Goal: Information Seeking & Learning: Learn about a topic

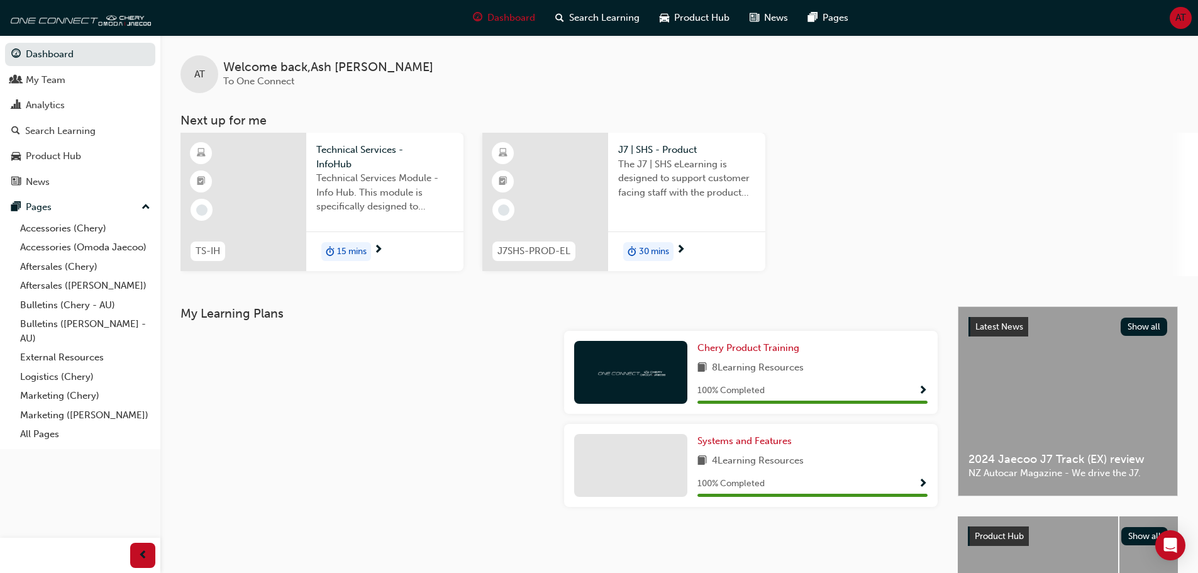
click at [653, 255] on span "30 mins" at bounding box center [654, 252] width 30 height 14
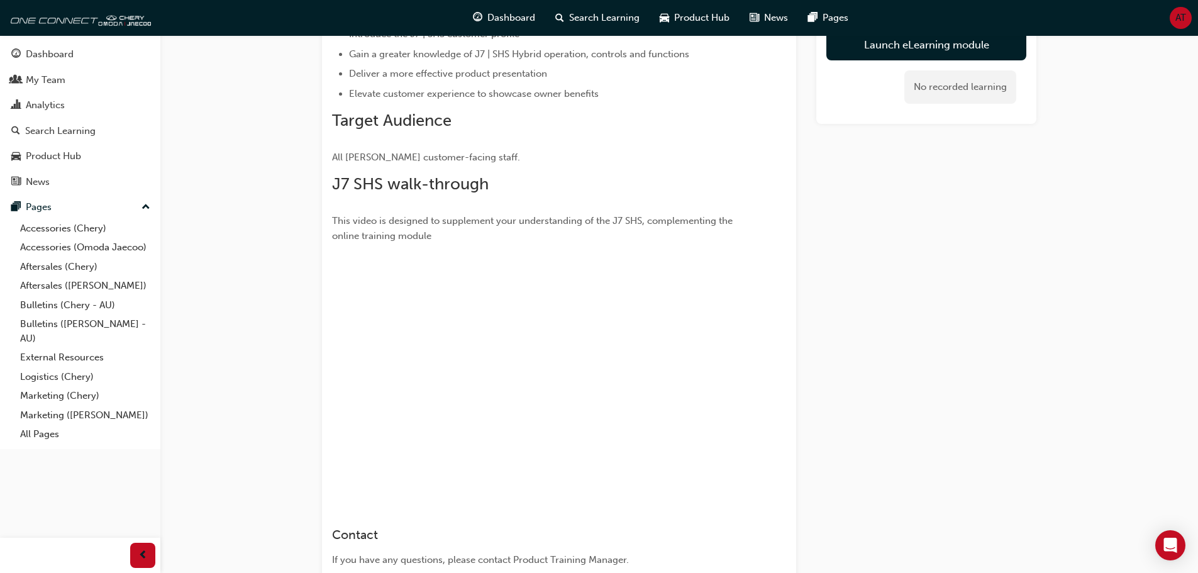
scroll to position [252, 0]
drag, startPoint x: 583, startPoint y: 253, endPoint x: 844, endPoint y: 520, distance: 372.7
click at [844, 520] on div "Launch eLearning module No recorded learning" at bounding box center [926, 267] width 220 height 811
drag, startPoint x: 691, startPoint y: 482, endPoint x: 981, endPoint y: 394, distance: 302.6
click at [981, 394] on div "Launch eLearning module No recorded learning" at bounding box center [926, 267] width 220 height 811
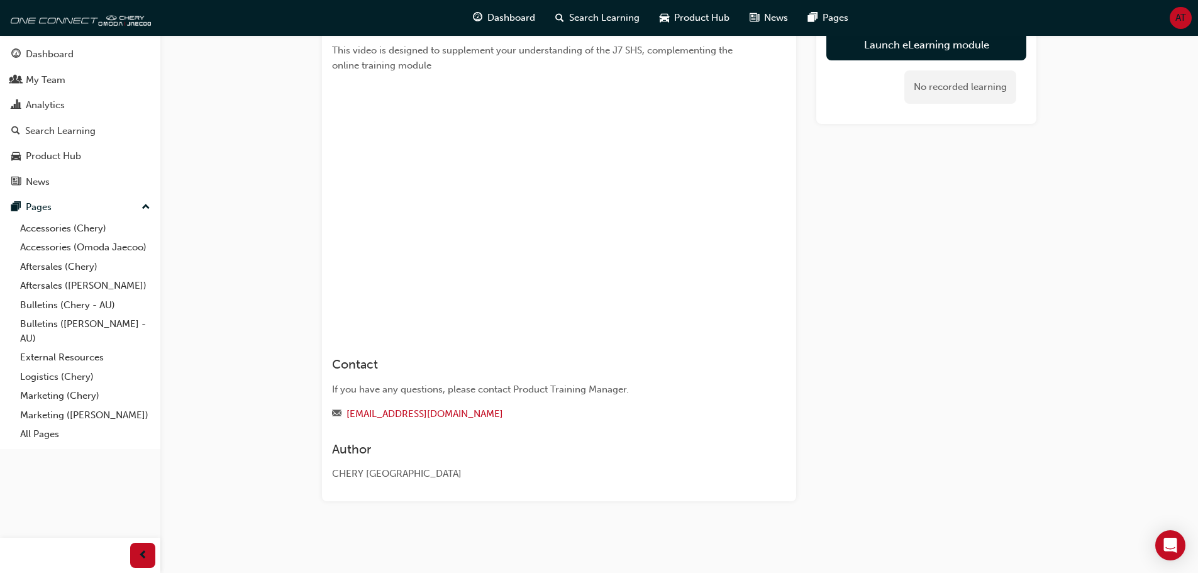
scroll to position [108, 0]
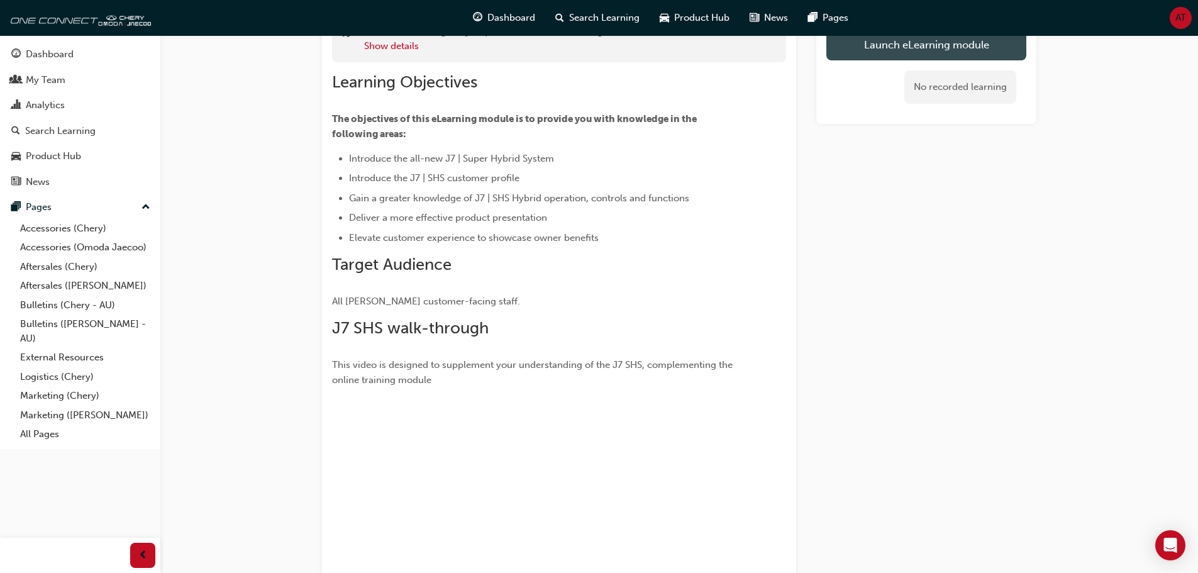
click at [895, 50] on link "Launch eLearning module" at bounding box center [926, 44] width 200 height 31
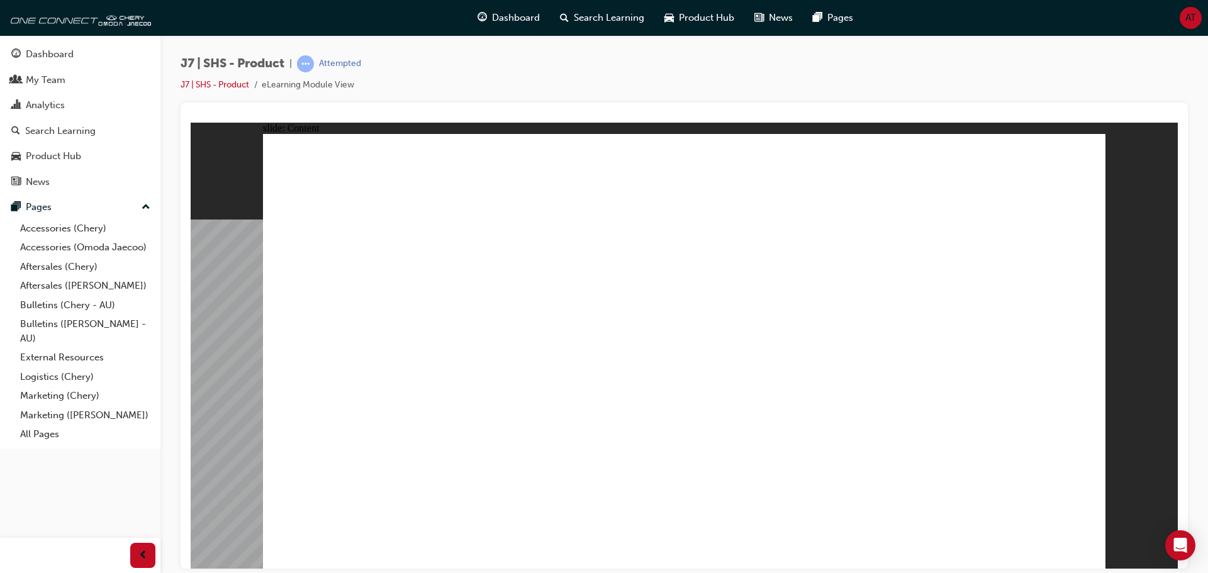
drag, startPoint x: 875, startPoint y: 235, endPoint x: 874, endPoint y: 261, distance: 26.4
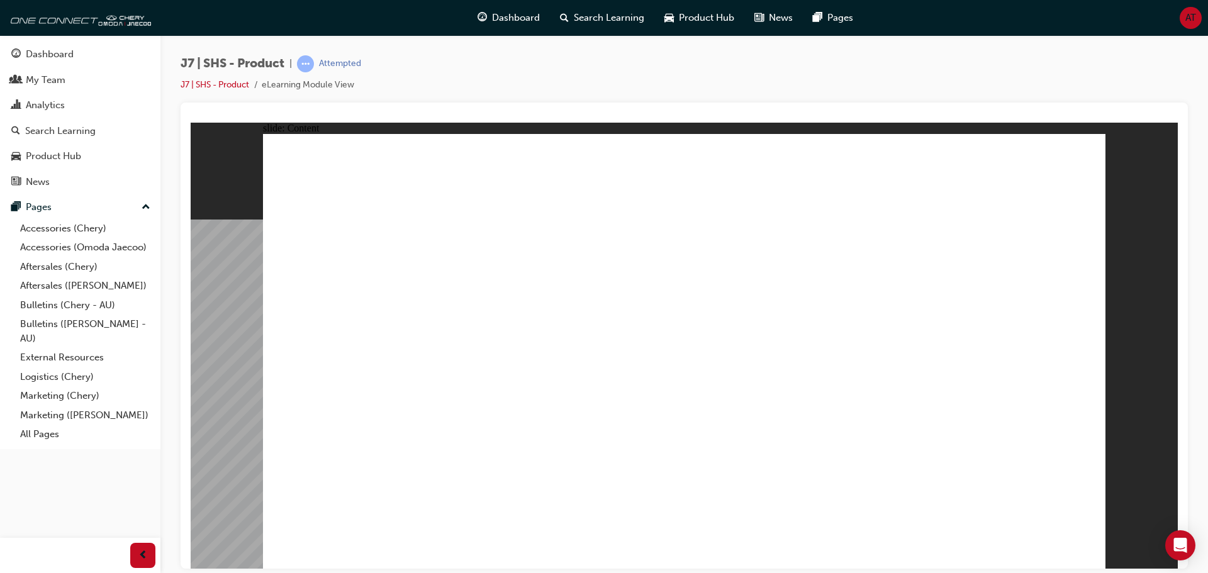
drag, startPoint x: 781, startPoint y: 466, endPoint x: 782, endPoint y: 473, distance: 7.0
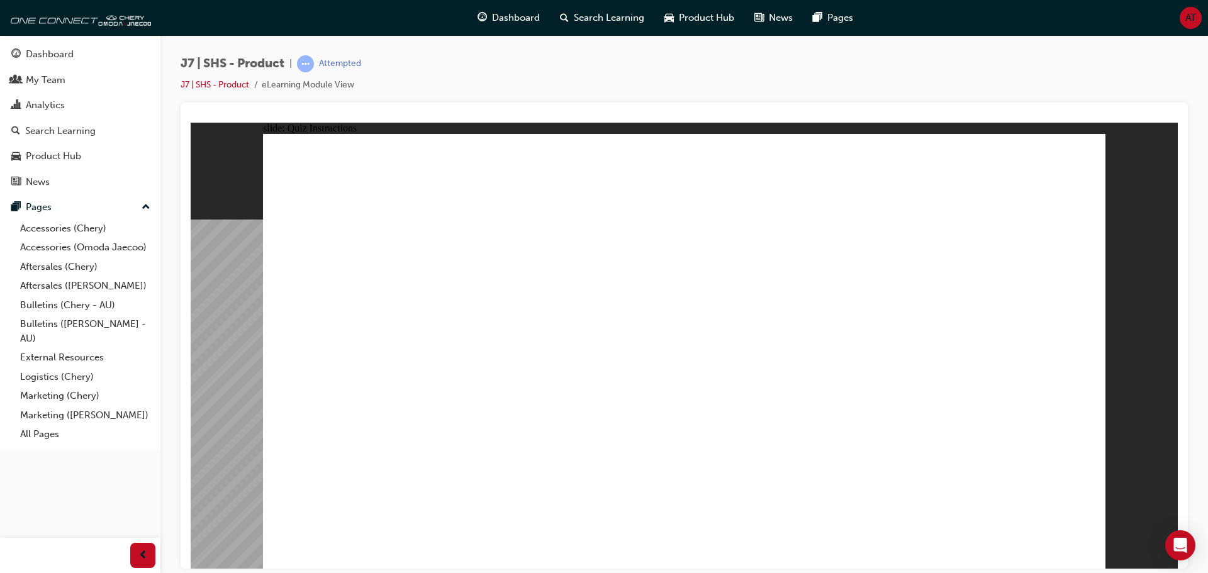
radio input "true"
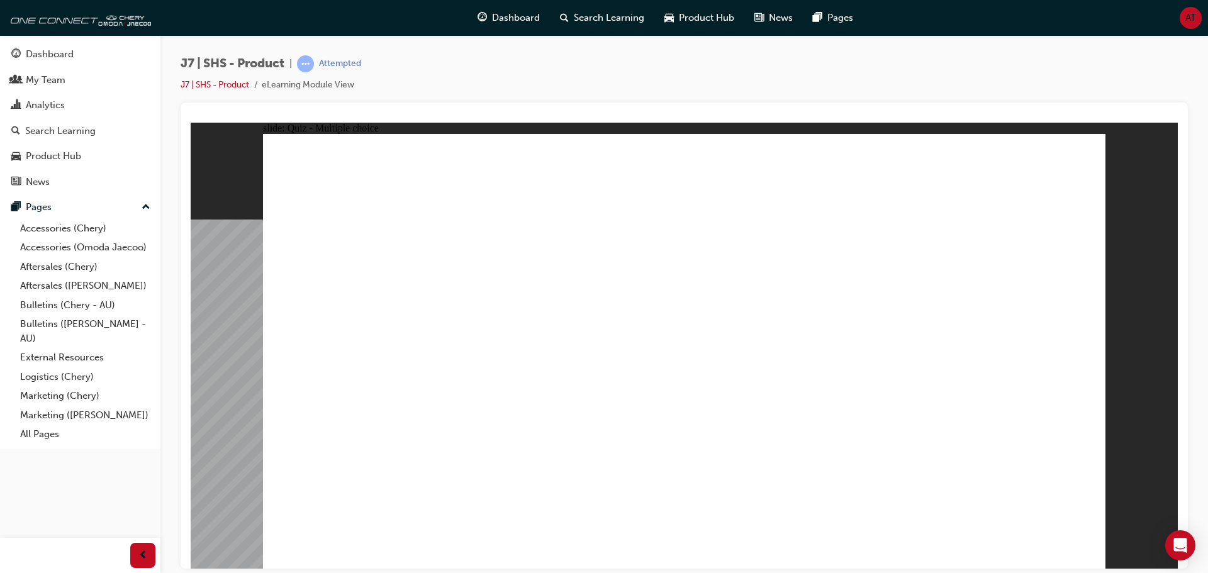
radio input "true"
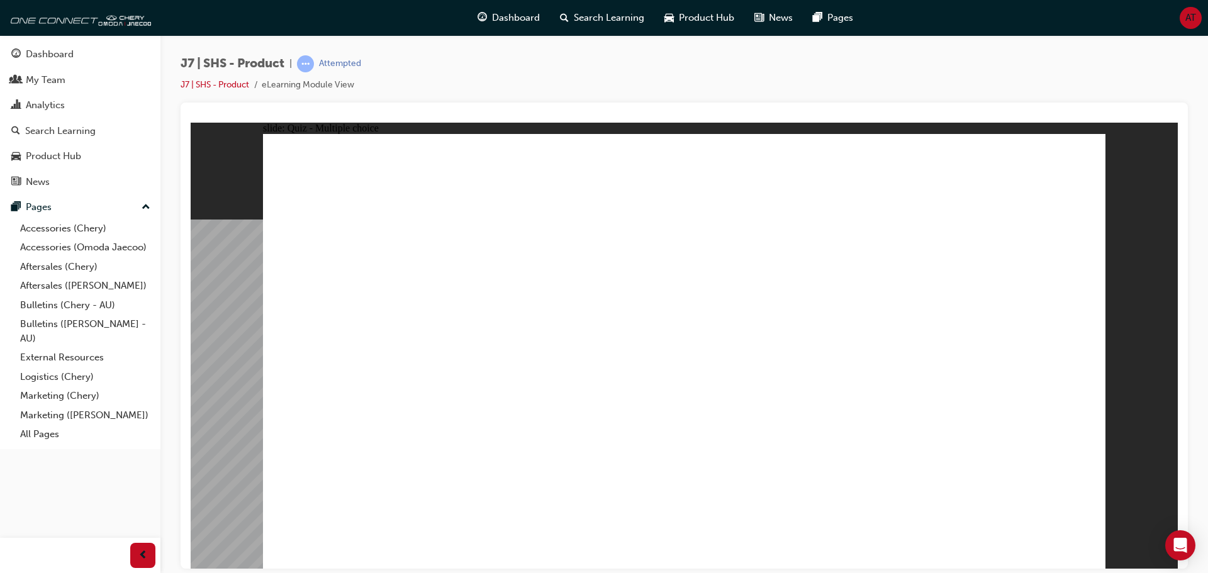
radio input "true"
drag, startPoint x: 590, startPoint y: 406, endPoint x: 576, endPoint y: 412, distance: 15.8
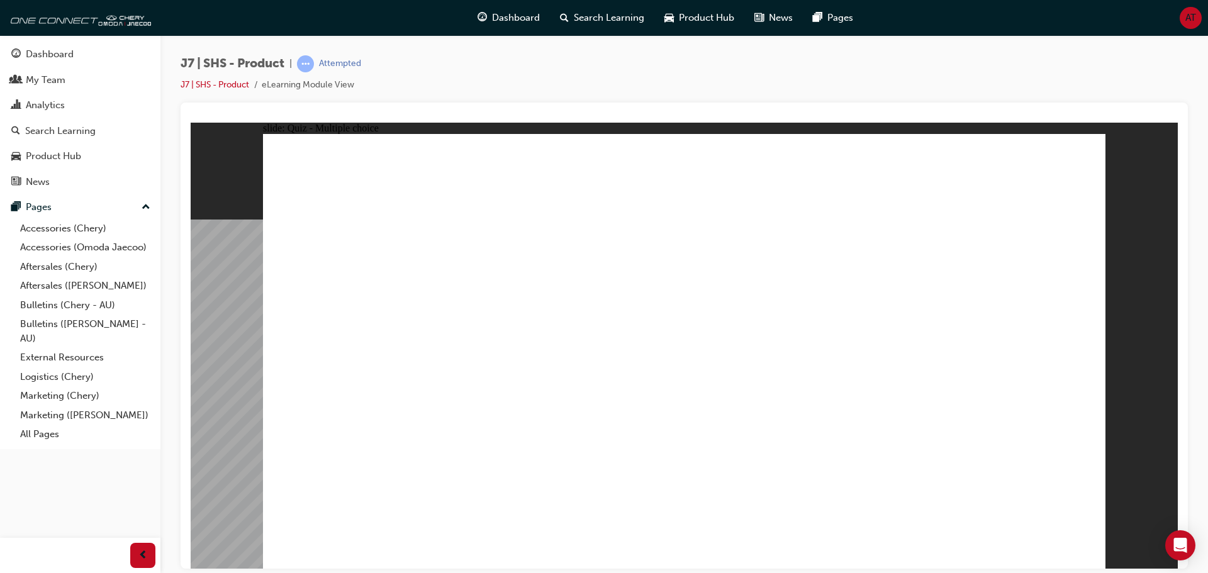
radio input "true"
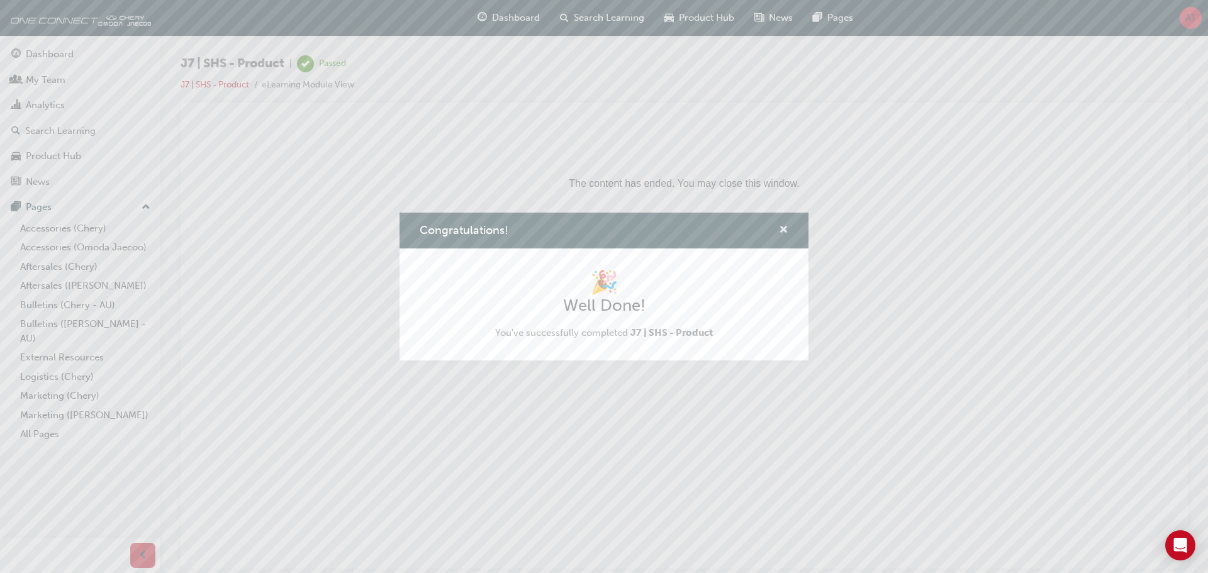
click at [782, 233] on span "cross-icon" at bounding box center [783, 230] width 9 height 11
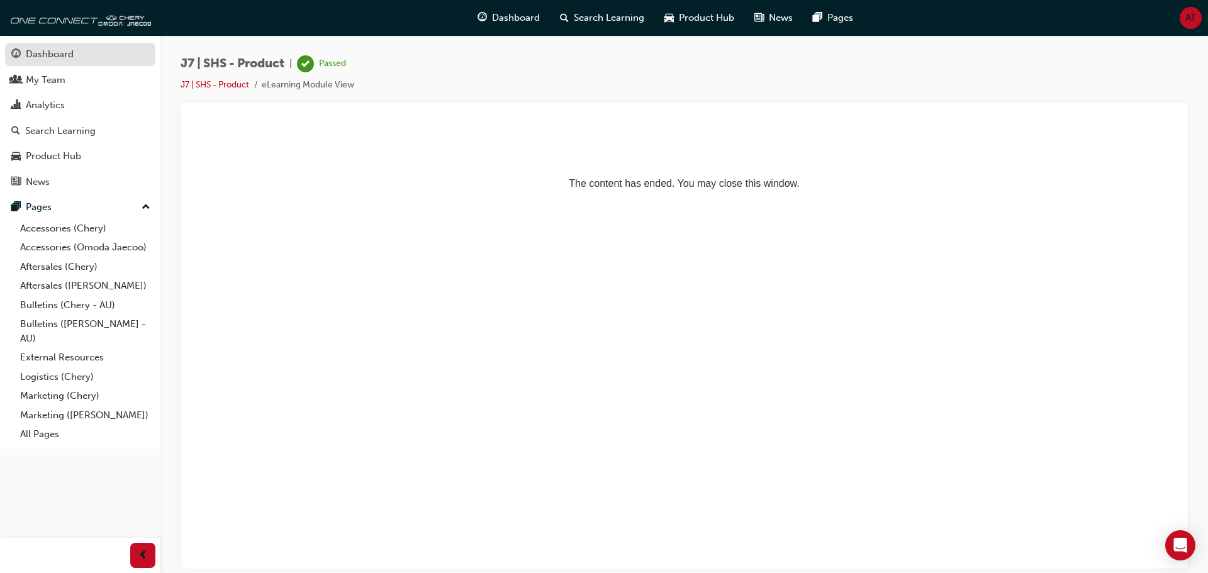
click at [60, 53] on div "Dashboard" at bounding box center [50, 54] width 48 height 14
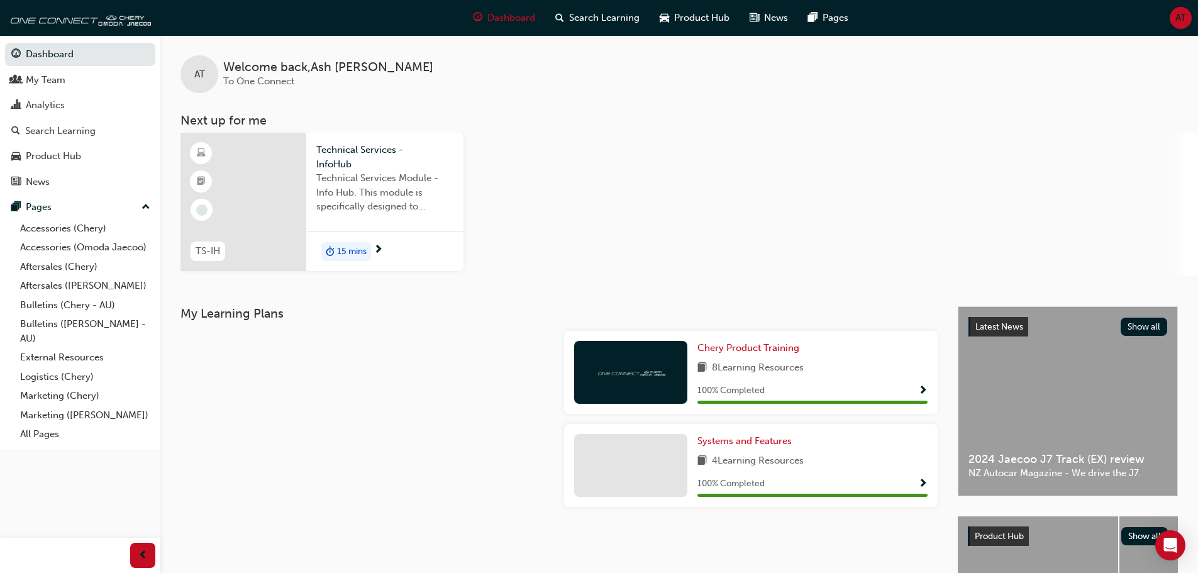
click at [258, 191] on div at bounding box center [244, 202] width 126 height 138
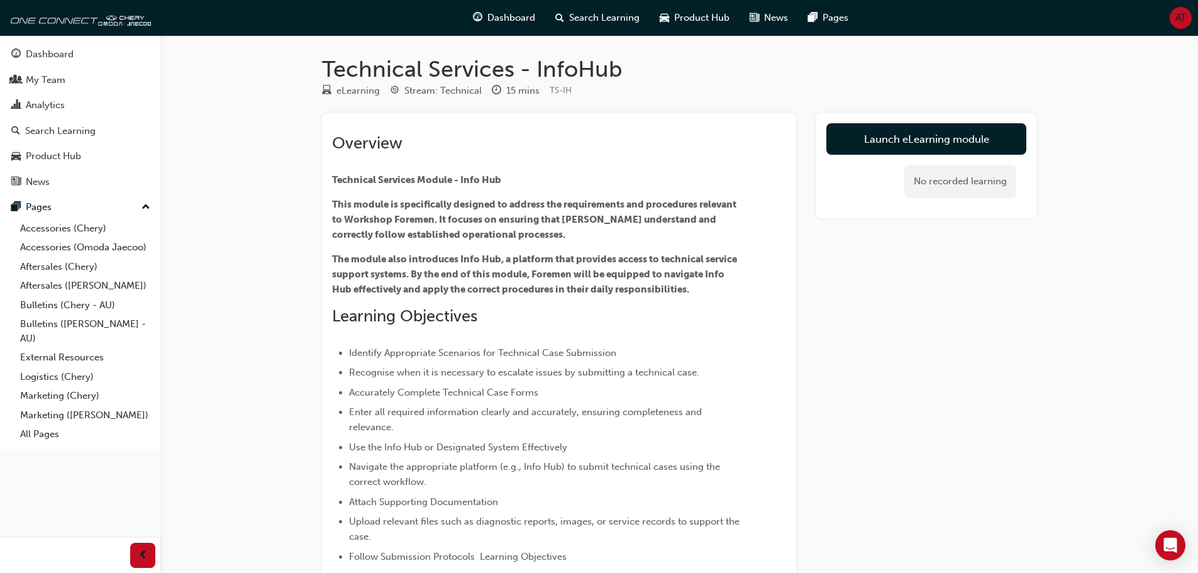
click at [936, 186] on div "No recorded learning" at bounding box center [960, 181] width 112 height 33
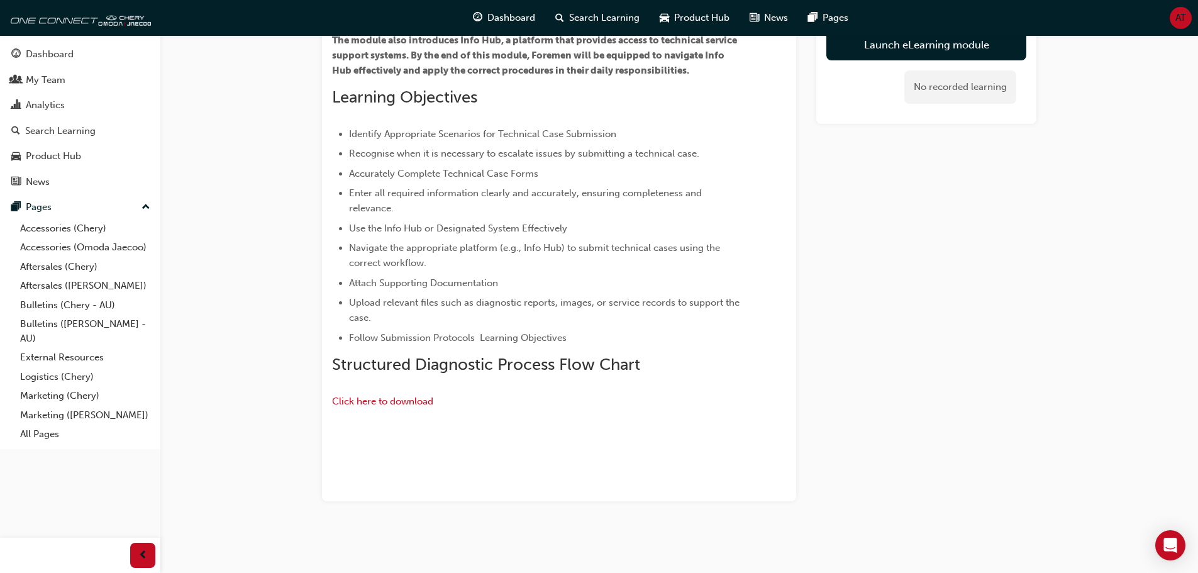
scroll to position [220, 0]
click at [942, 52] on link "Launch eLearning module" at bounding box center [926, 44] width 200 height 31
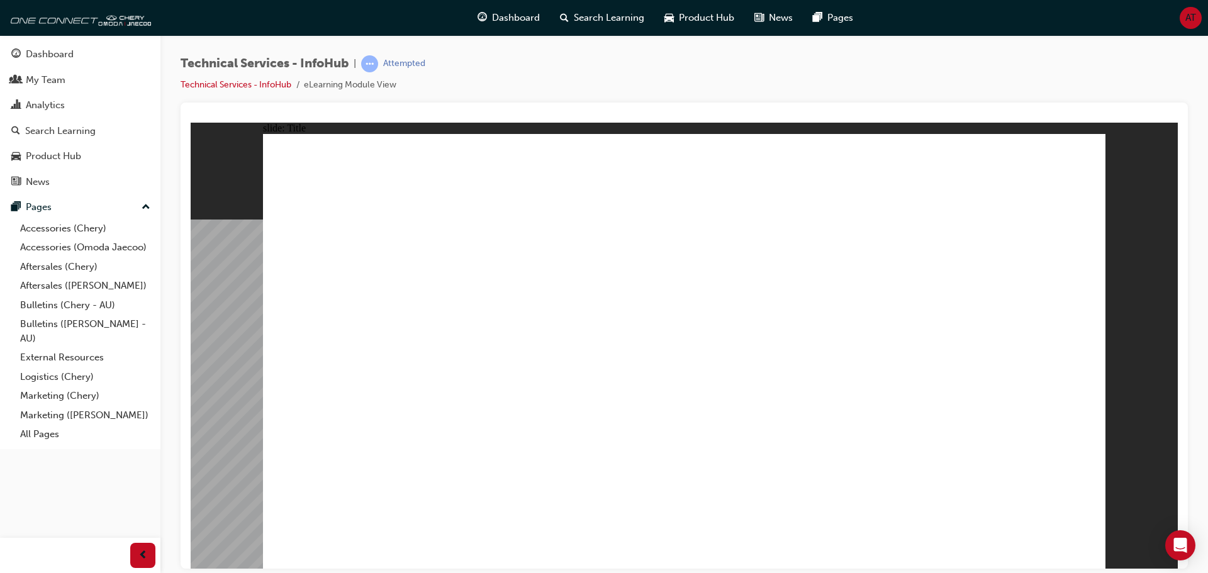
drag, startPoint x: 1074, startPoint y: 545, endPoint x: 1079, endPoint y: 555, distance: 11.3
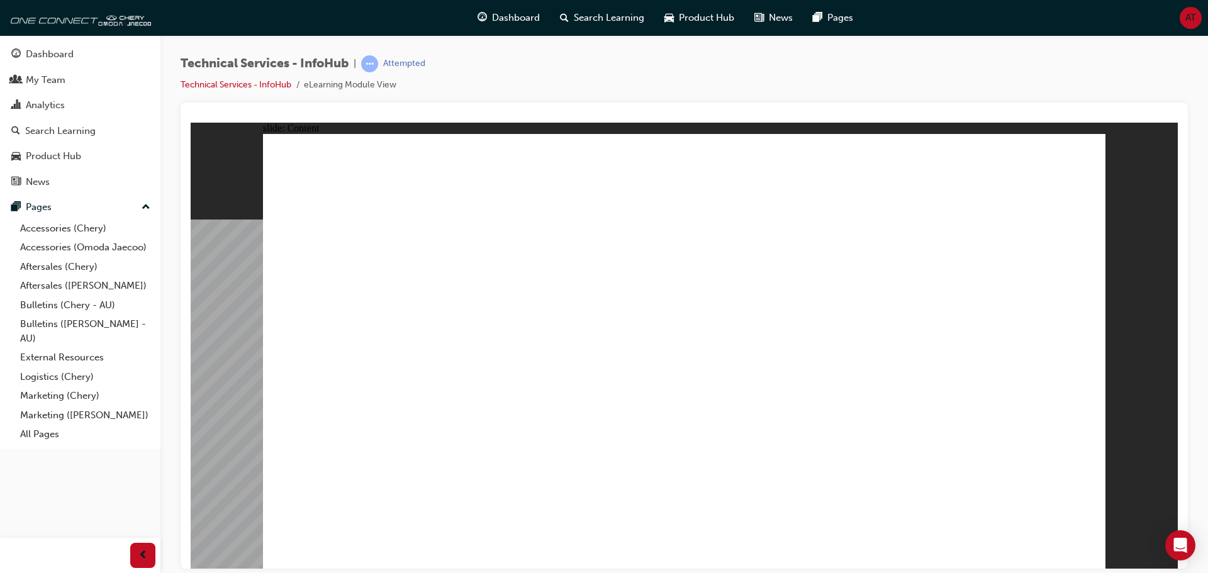
drag, startPoint x: 956, startPoint y: 468, endPoint x: 915, endPoint y: 504, distance: 54.8
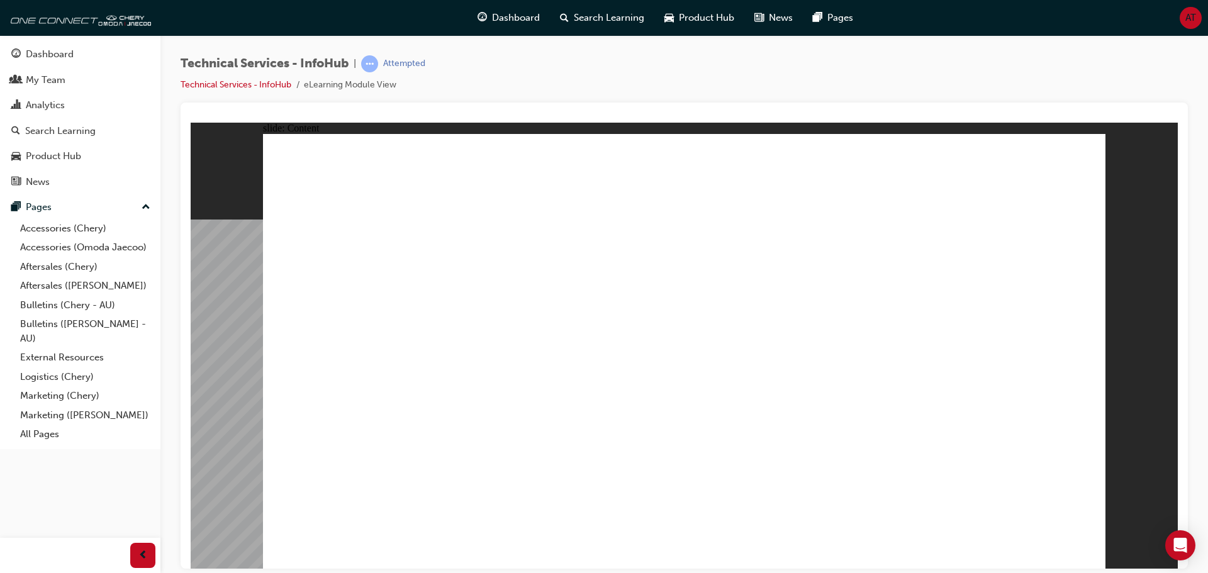
drag, startPoint x: 1078, startPoint y: 550, endPoint x: 1394, endPoint y: 509, distance: 318.4
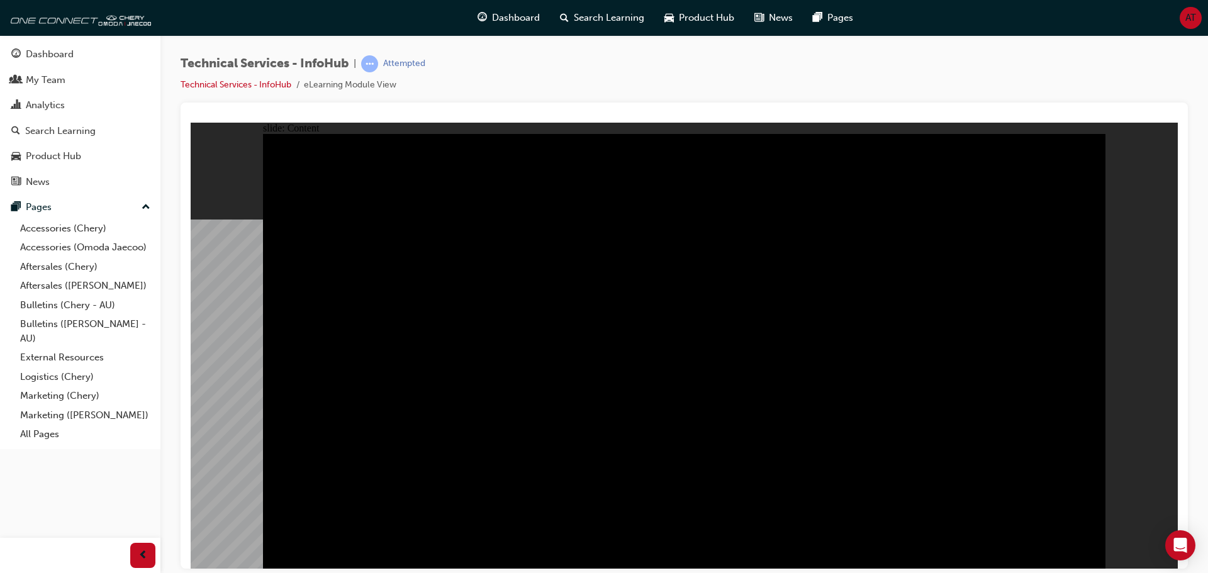
drag, startPoint x: 1090, startPoint y: 541, endPoint x: 1077, endPoint y: 543, distance: 13.4
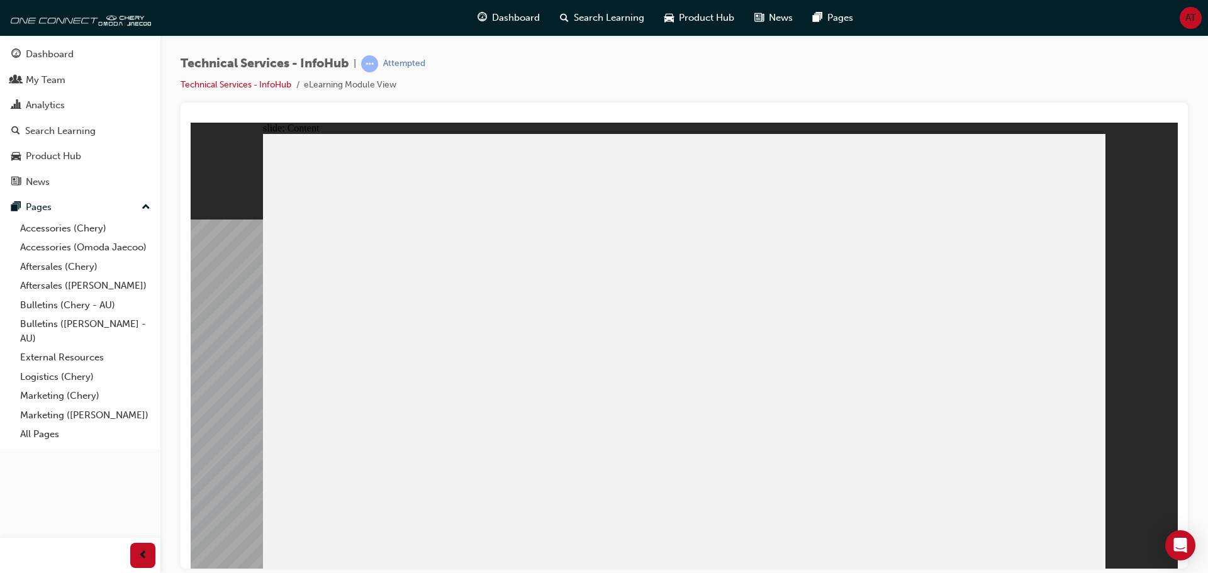
drag, startPoint x: 917, startPoint y: 264, endPoint x: 964, endPoint y: 245, distance: 50.8
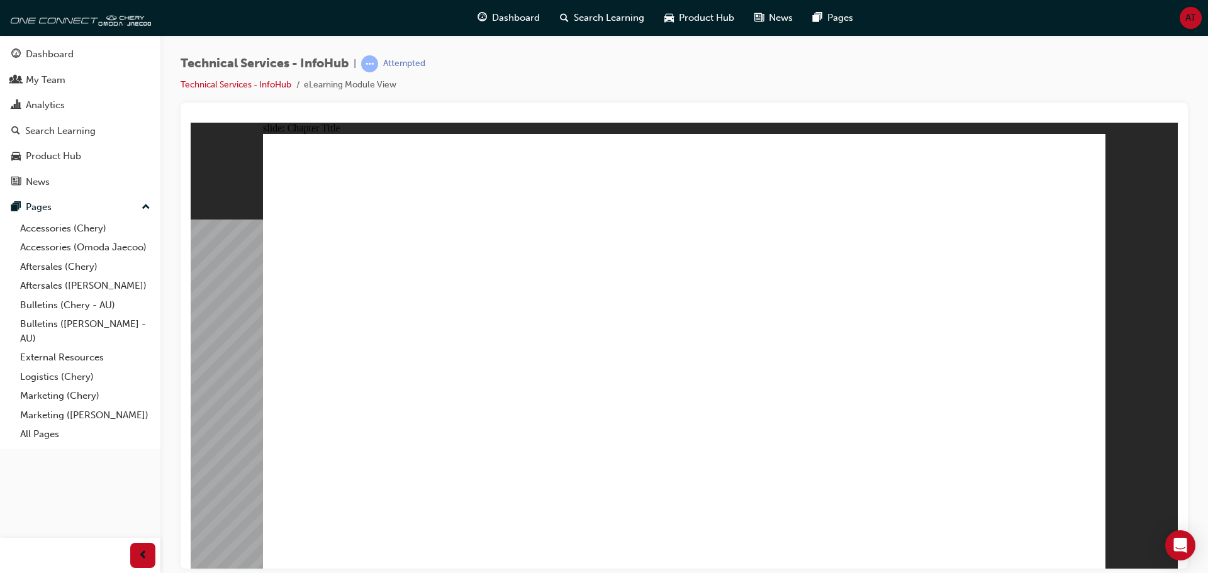
radio input "true"
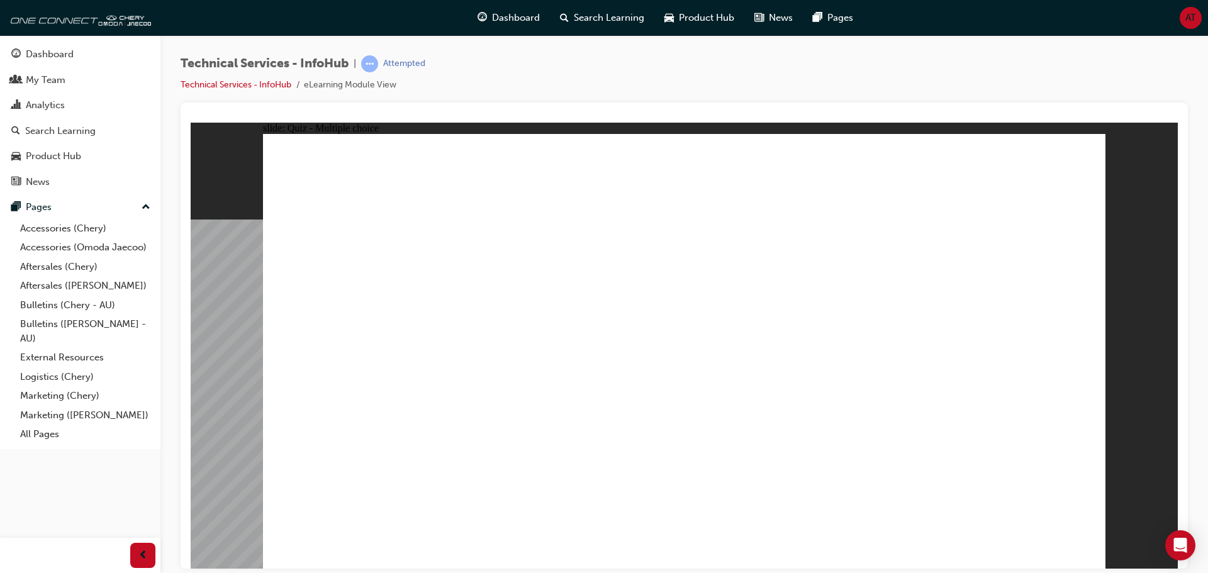
radio input "true"
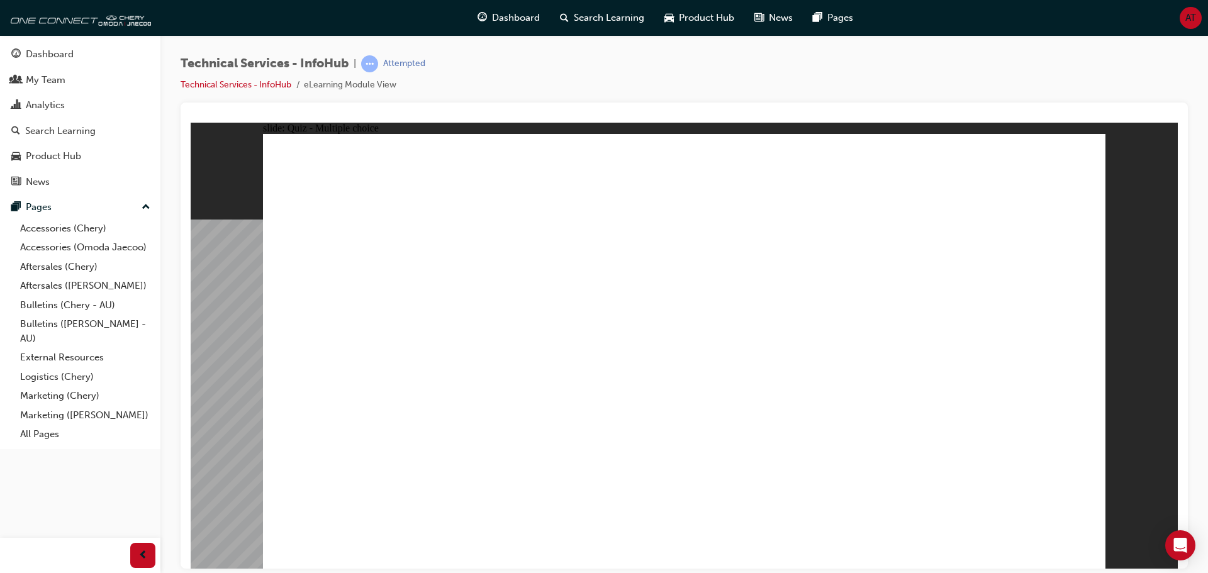
radio input "true"
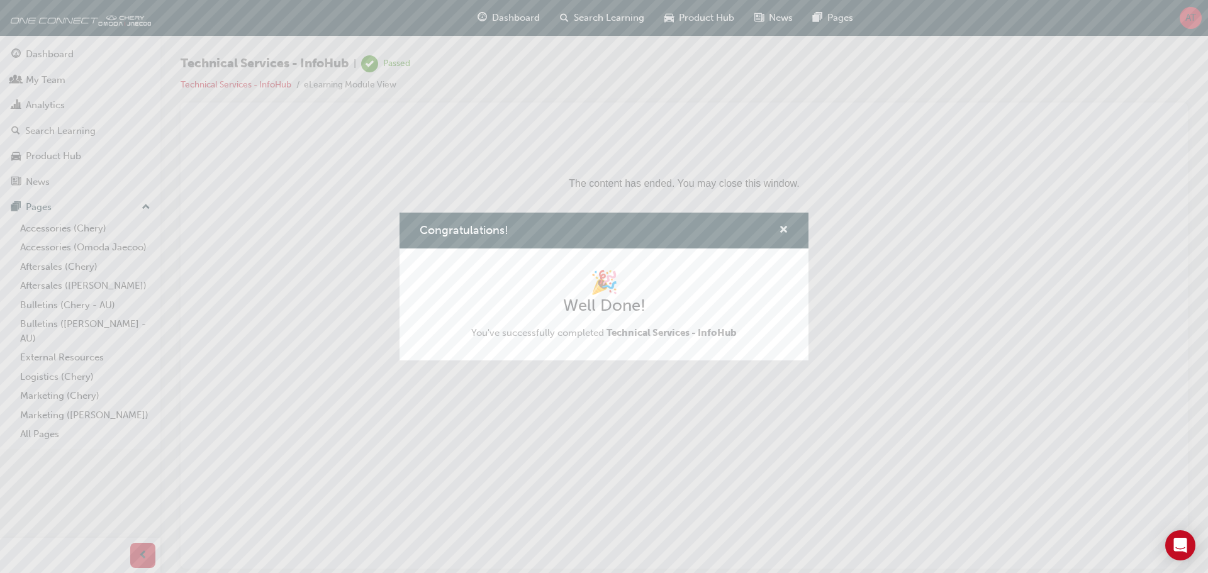
drag, startPoint x: 781, startPoint y: 223, endPoint x: 657, endPoint y: 118, distance: 162.9
click at [781, 225] on span "cross-icon" at bounding box center [783, 230] width 9 height 11
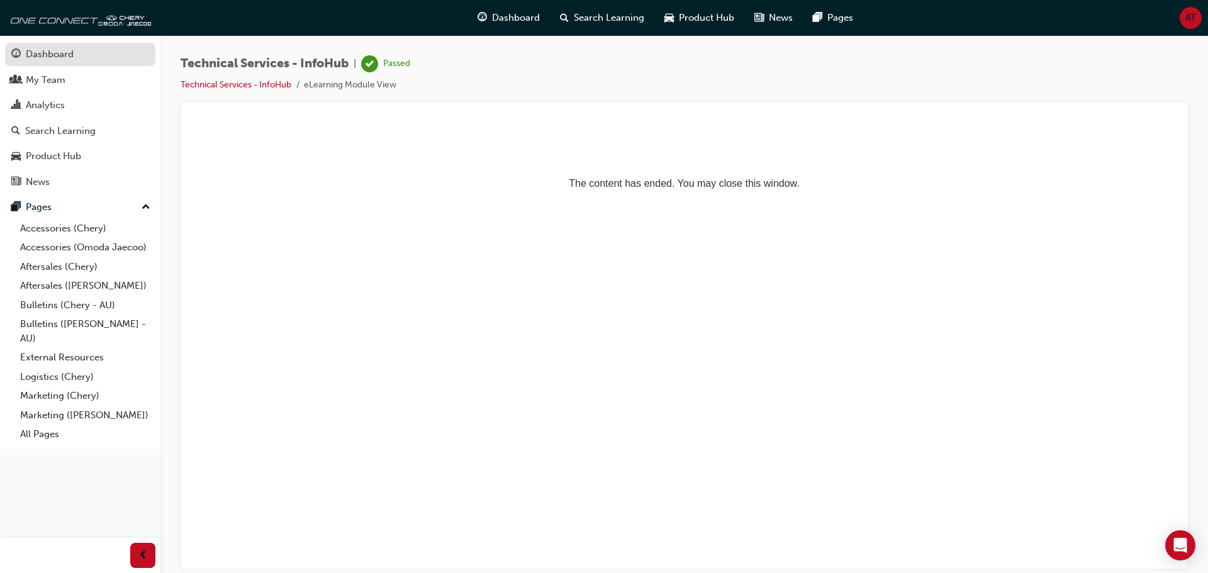
click at [57, 55] on div "Dashboard" at bounding box center [50, 54] width 48 height 14
